Goal: Book appointment/travel/reservation

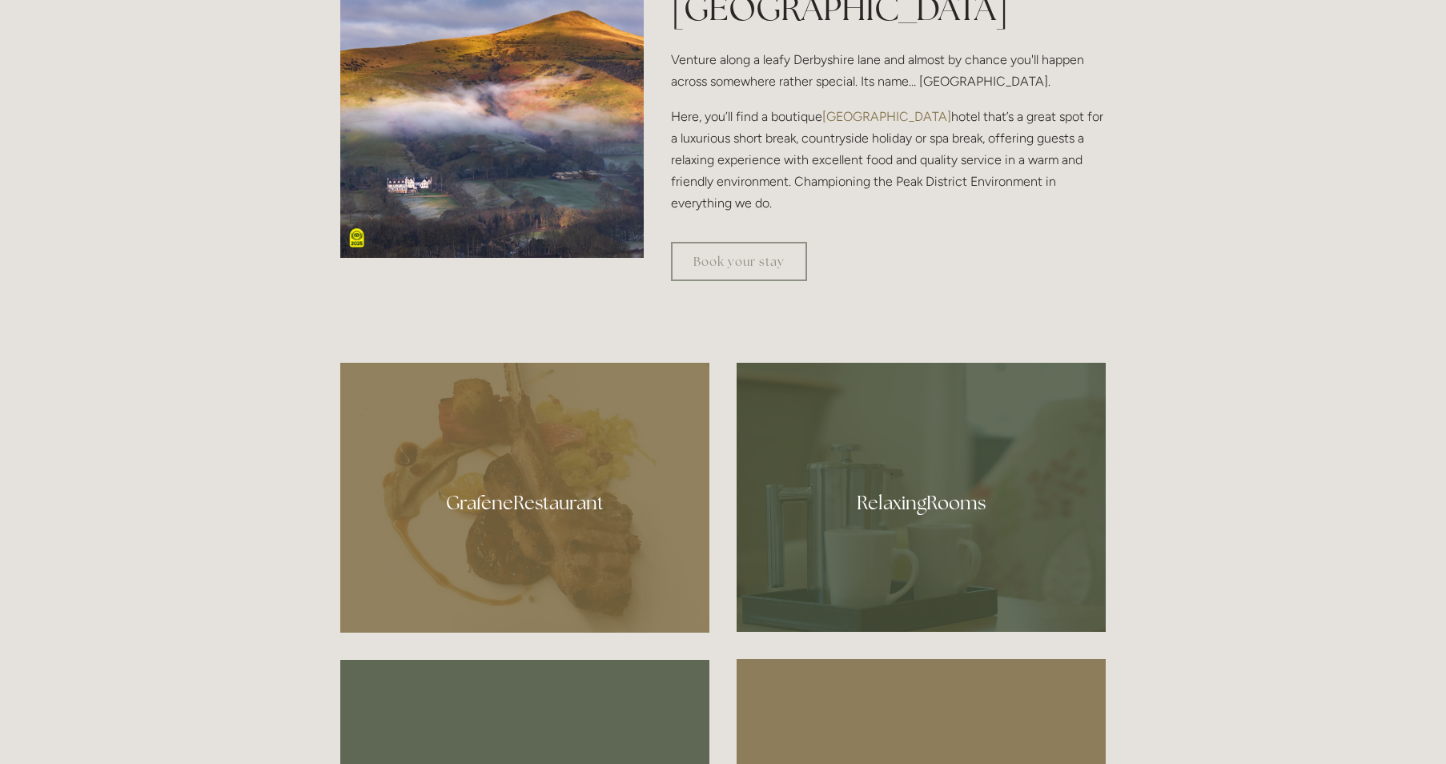
scroll to position [640, 0]
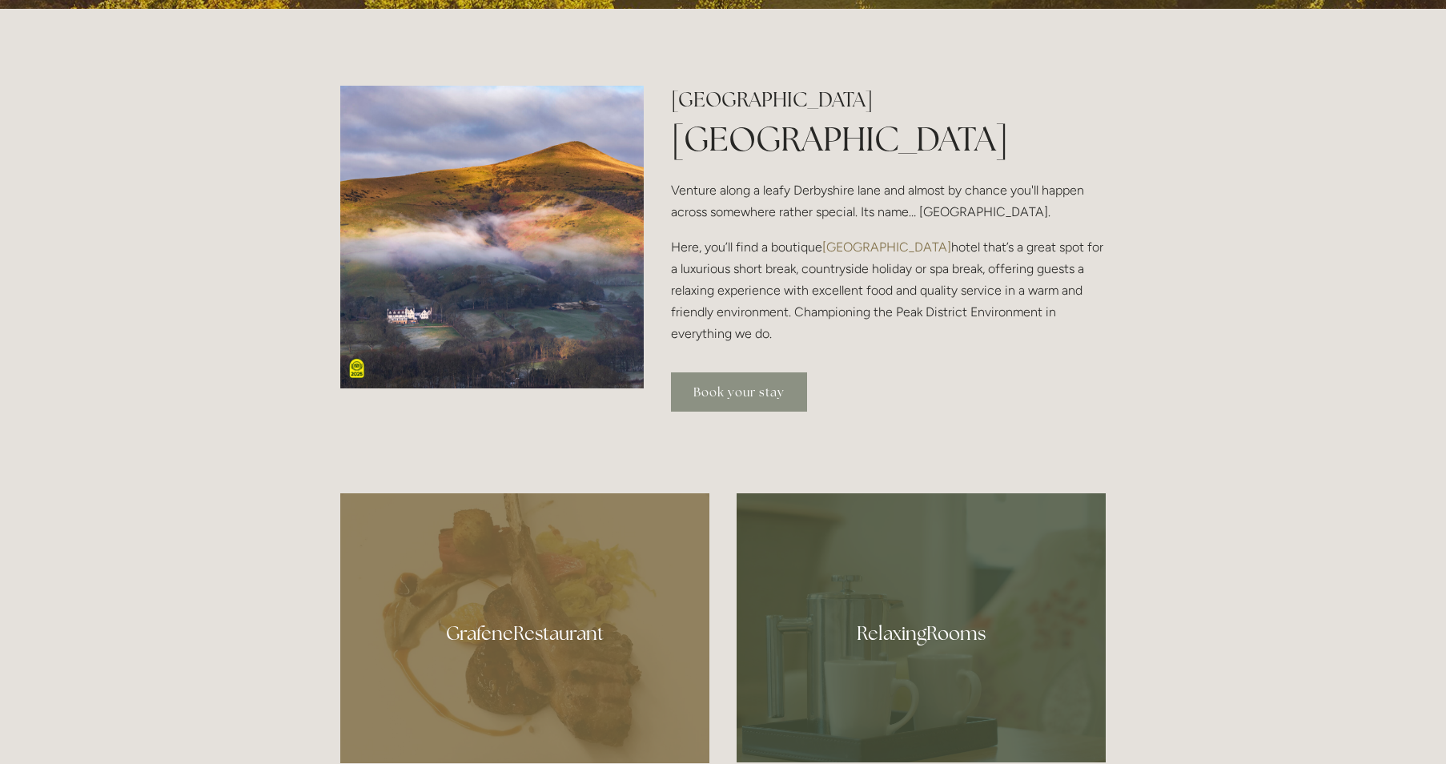
click at [768, 398] on link "Book your stay" at bounding box center [739, 391] width 136 height 39
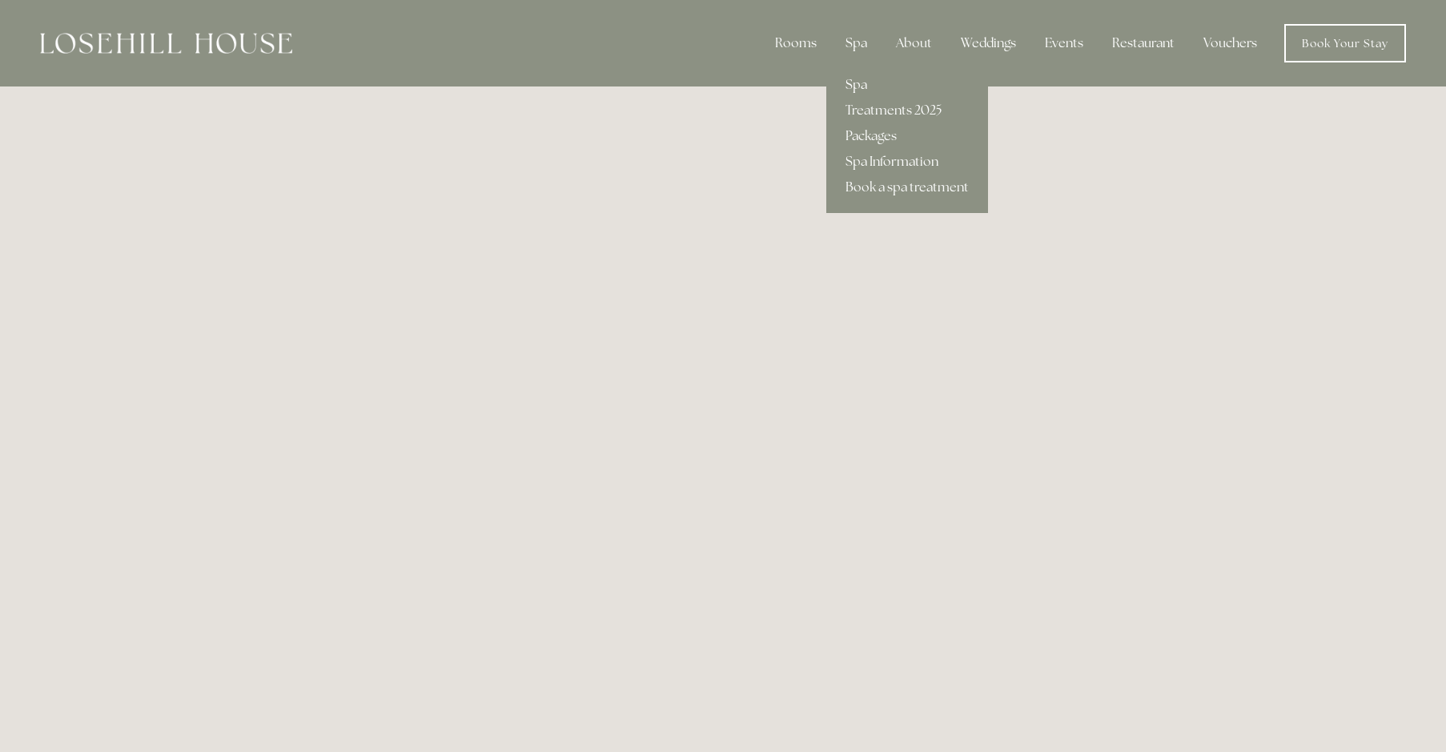
click at [858, 86] on link "Spa" at bounding box center [907, 85] width 162 height 26
